Goal: Task Accomplishment & Management: Manage account settings

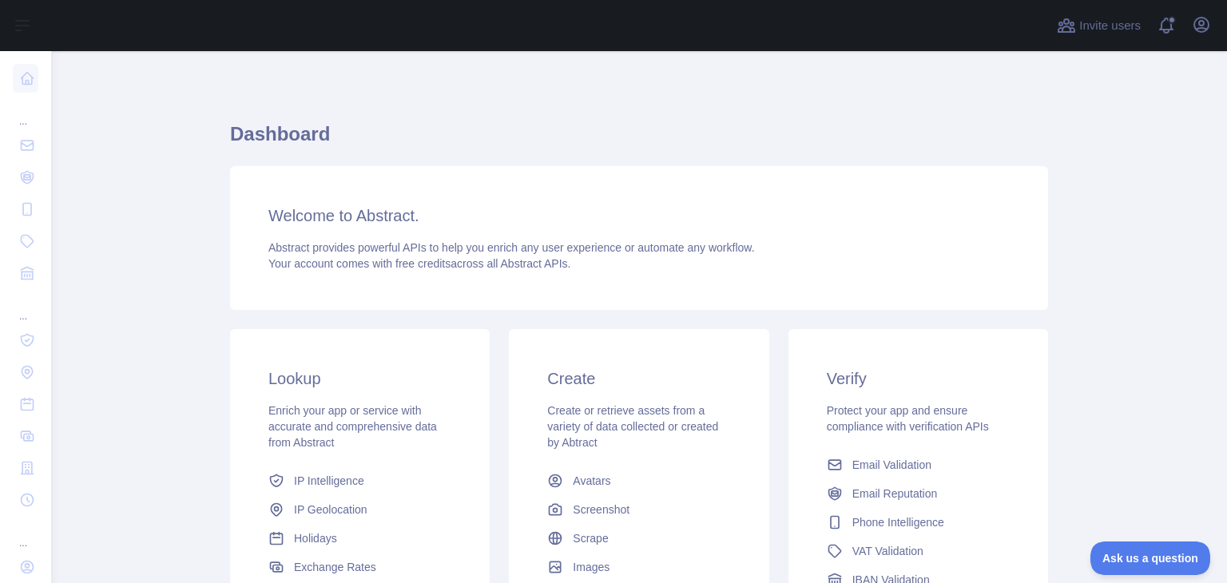
scroll to position [212, 0]
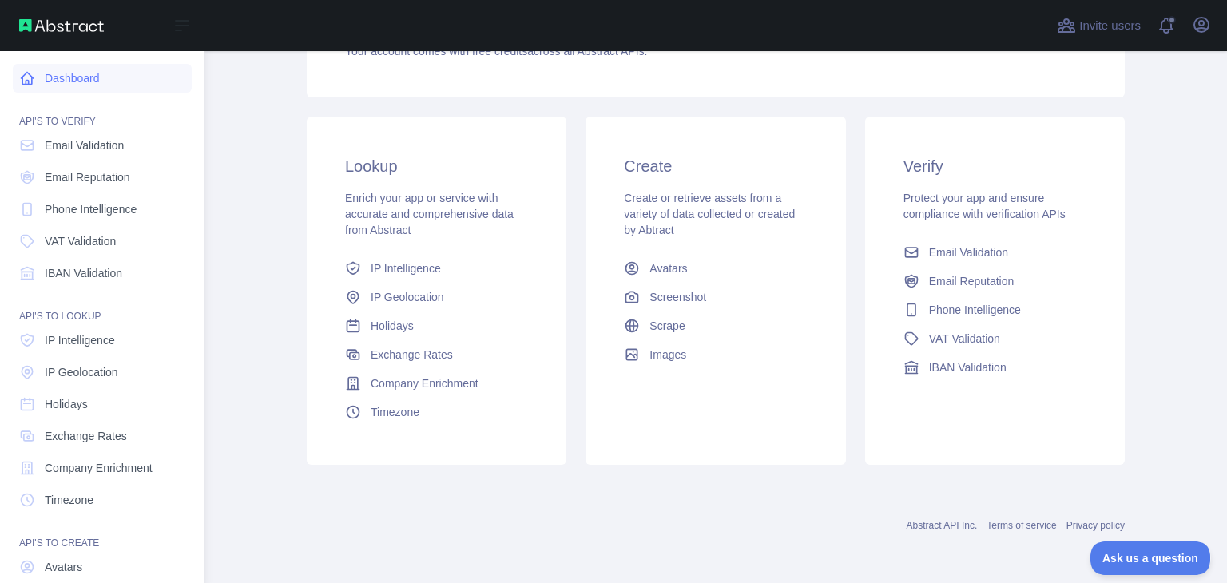
click at [75, 84] on link "Dashboard" at bounding box center [102, 78] width 179 height 29
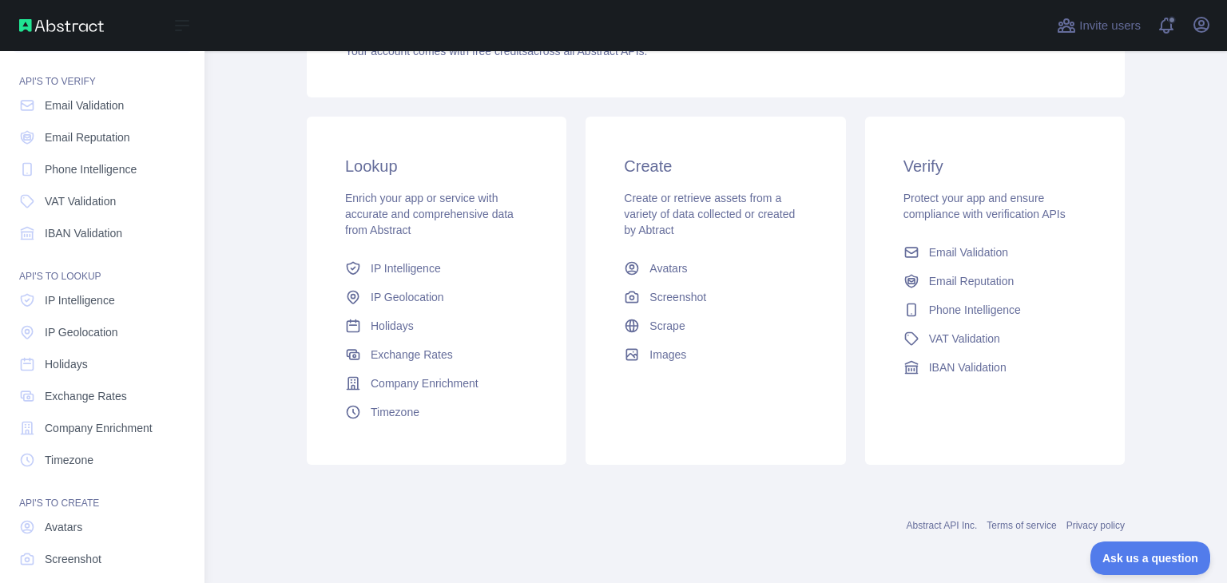
scroll to position [0, 0]
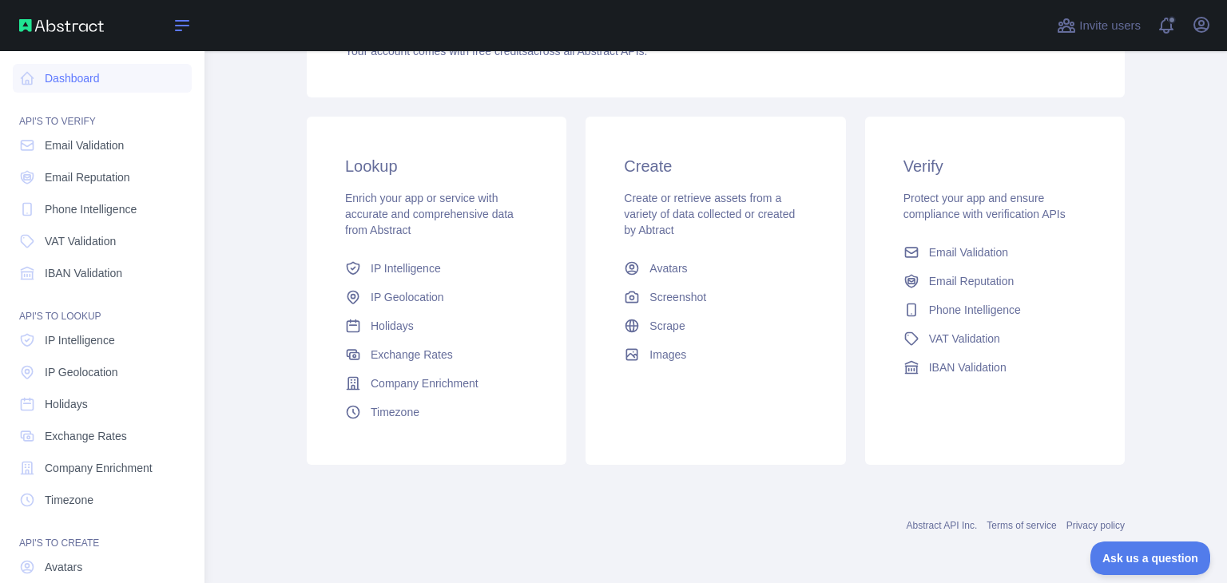
click at [176, 26] on icon at bounding box center [182, 26] width 13 height 10
click at [65, 30] on img at bounding box center [61, 25] width 85 height 13
click at [1190, 23] on button "Open user menu" at bounding box center [1201, 25] width 26 height 26
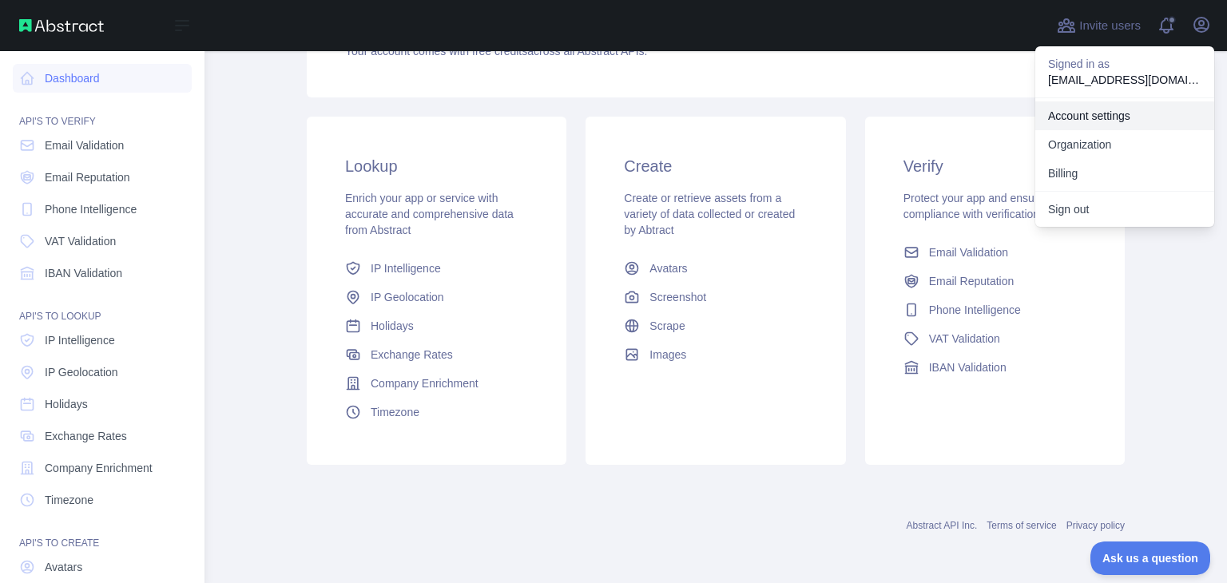
click at [1083, 109] on link "Account settings" at bounding box center [1124, 115] width 179 height 29
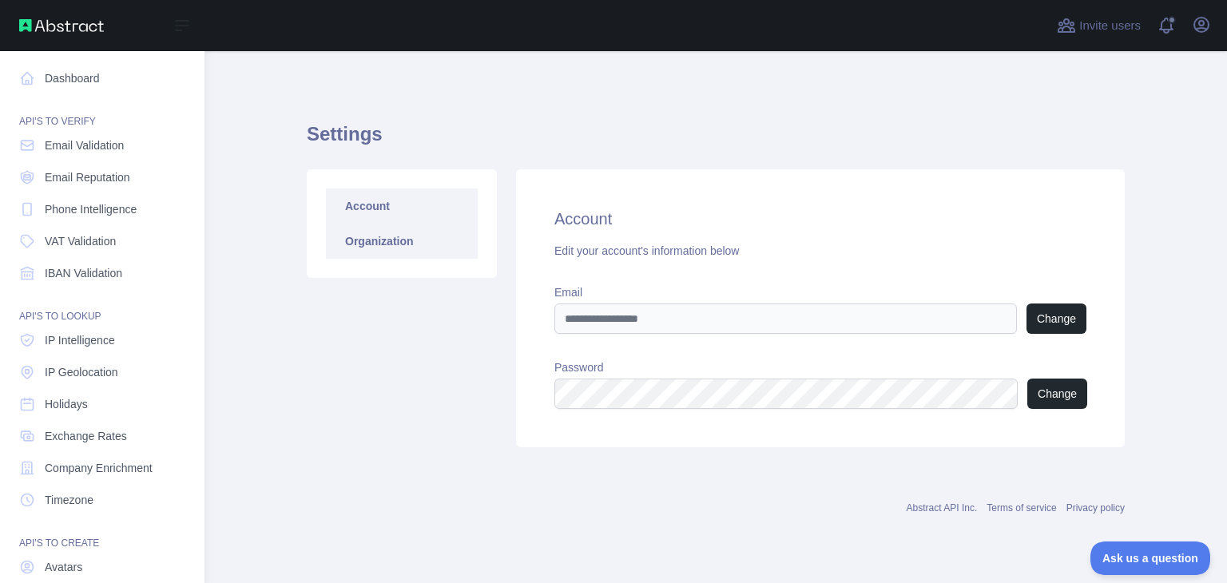
click at [385, 250] on link "Organization" at bounding box center [402, 241] width 152 height 35
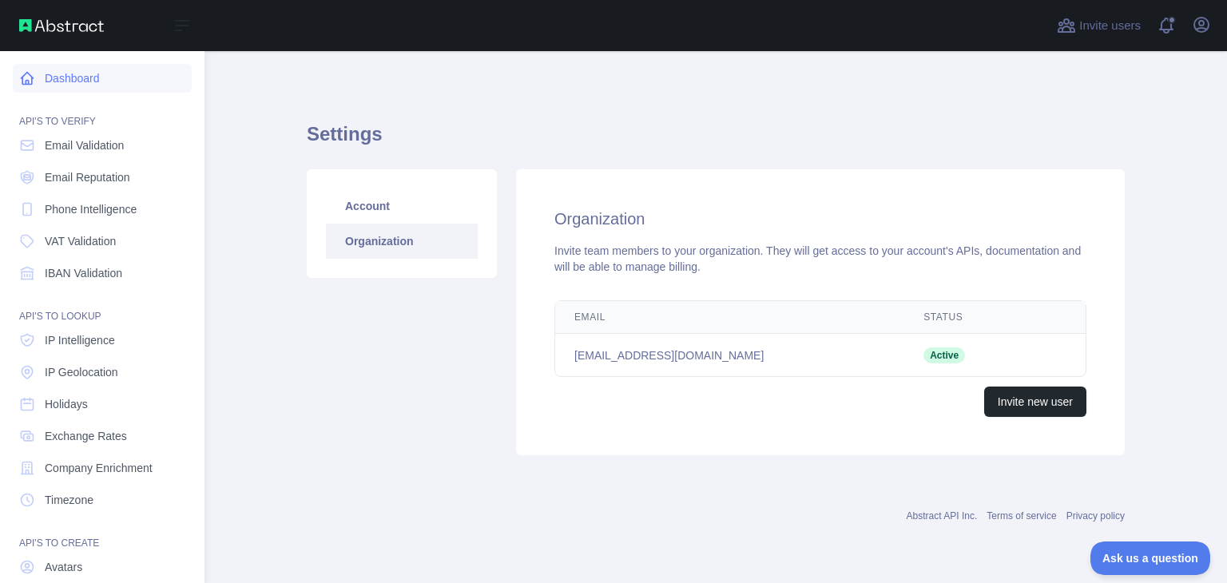
click at [68, 75] on link "Dashboard" at bounding box center [102, 78] width 179 height 29
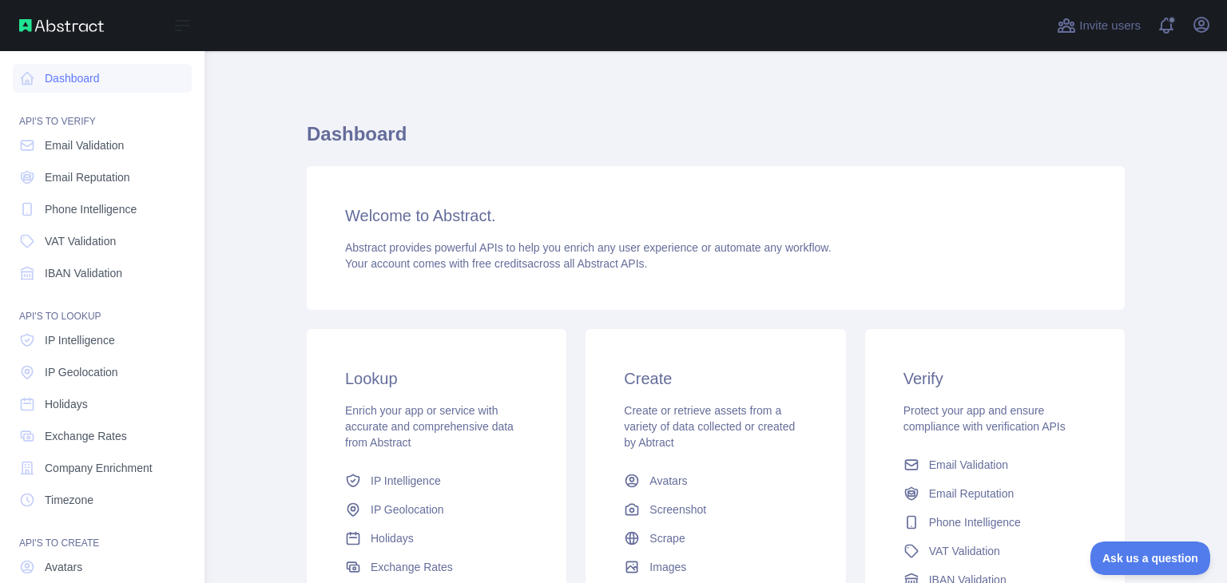
click at [816, 582] on html "Open sidebar Open sidebar Dashboard API'S TO VERIFY Email Validation Email Repu…" at bounding box center [613, 291] width 1227 height 583
